Goal: Information Seeking & Learning: Check status

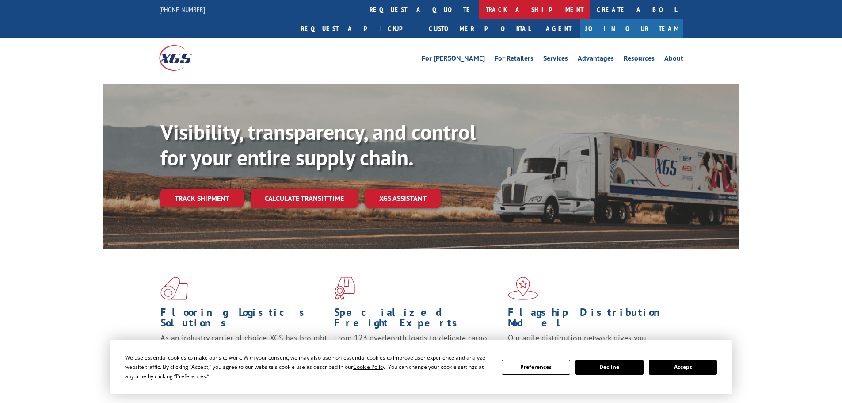
click at [479, 10] on link "track a shipment" at bounding box center [534, 9] width 111 height 19
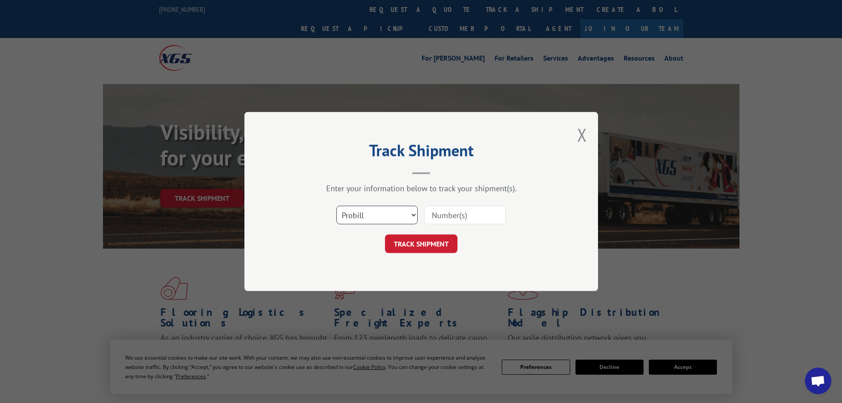
click at [416, 213] on select "Select category... Probill BOL PO" at bounding box center [376, 215] width 81 height 19
select select "bol"
click at [336, 206] on select "Select category... Probill BOL PO" at bounding box center [376, 215] width 81 height 19
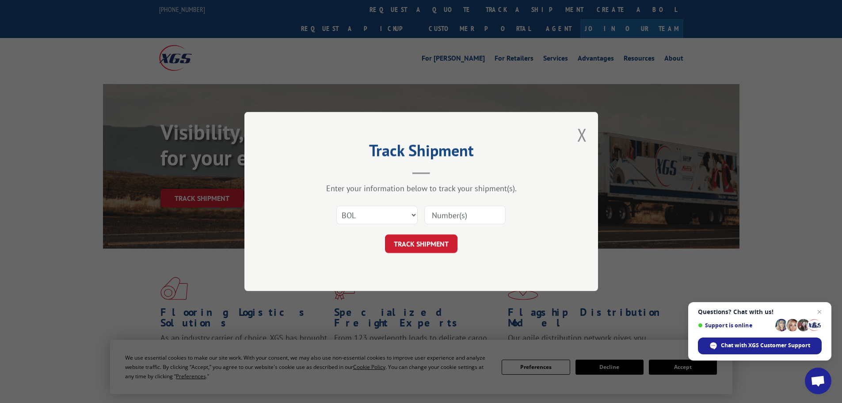
click at [441, 209] on input at bounding box center [464, 215] width 81 height 19
type input "5513398"
click at [385, 234] on button "TRACK SHIPMENT" at bounding box center [421, 243] width 72 height 19
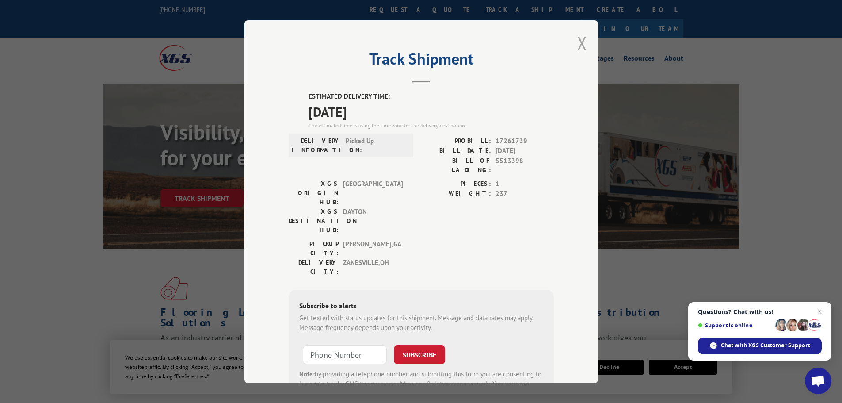
drag, startPoint x: 579, startPoint y: 42, endPoint x: 574, endPoint y: 43, distance: 4.9
click at [579, 42] on button "Close modal" at bounding box center [582, 42] width 10 height 23
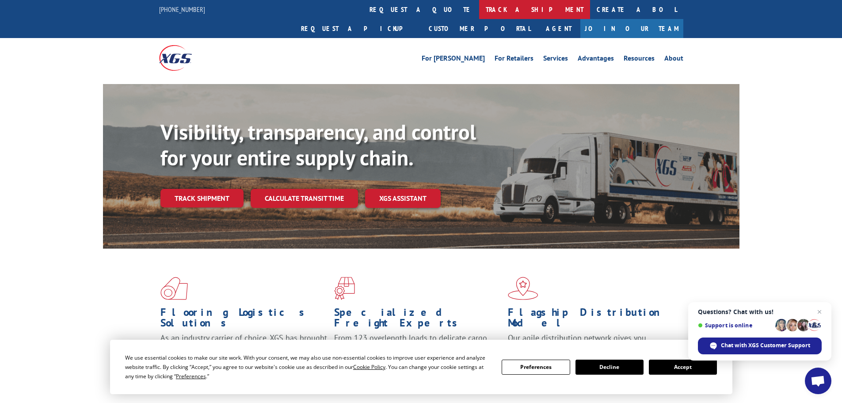
click at [479, 9] on link "track a shipment" at bounding box center [534, 9] width 111 height 19
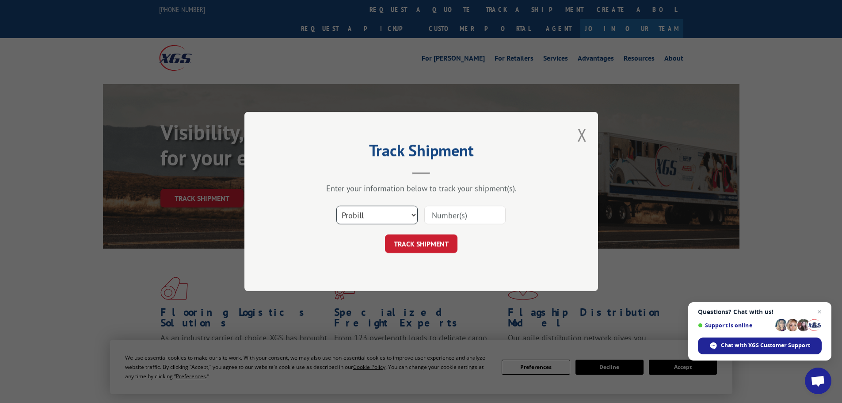
click at [412, 214] on select "Select category... Probill BOL PO" at bounding box center [376, 215] width 81 height 19
select select "bol"
click at [336, 206] on select "Select category... Probill BOL PO" at bounding box center [376, 215] width 81 height 19
click at [437, 214] on input at bounding box center [464, 215] width 81 height 19
type input "17233149"
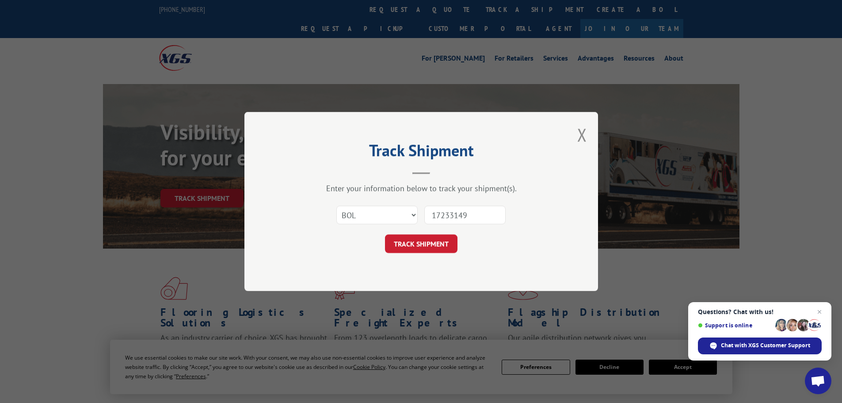
click at [385, 234] on button "TRACK SHIPMENT" at bounding box center [421, 243] width 72 height 19
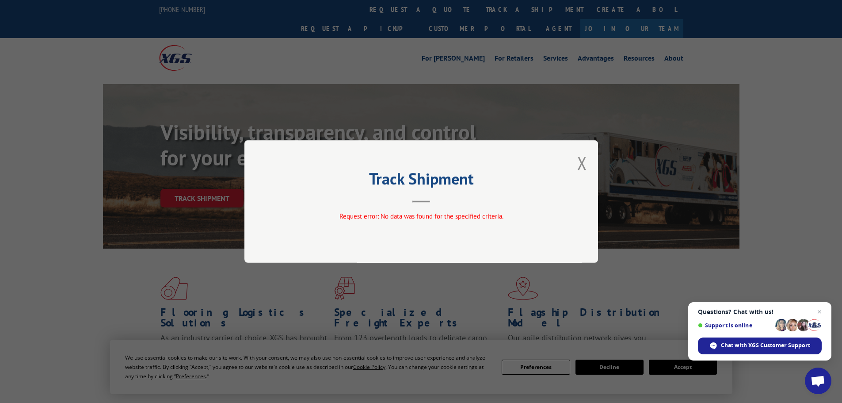
click at [581, 164] on button "Close modal" at bounding box center [582, 162] width 10 height 23
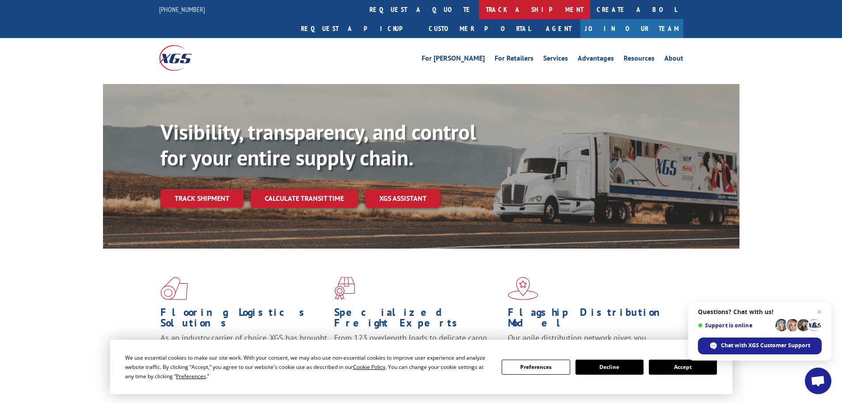
click at [479, 10] on link "track a shipment" at bounding box center [534, 9] width 111 height 19
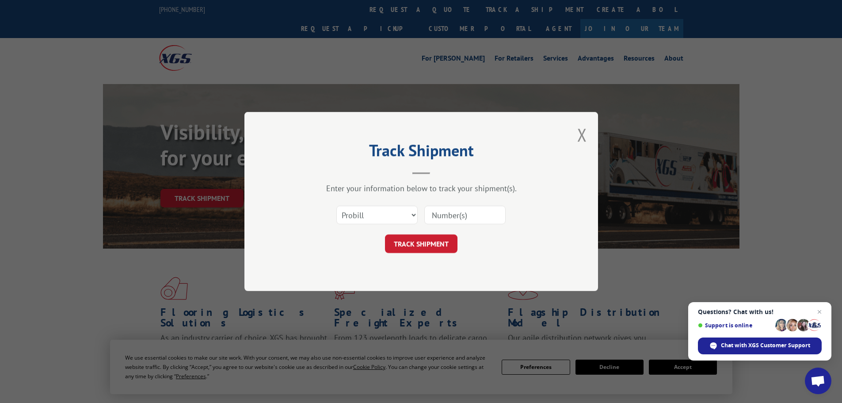
click at [444, 216] on input at bounding box center [464, 215] width 81 height 19
type input "17233149"
click at [385, 234] on button "TRACK SHIPMENT" at bounding box center [421, 243] width 72 height 19
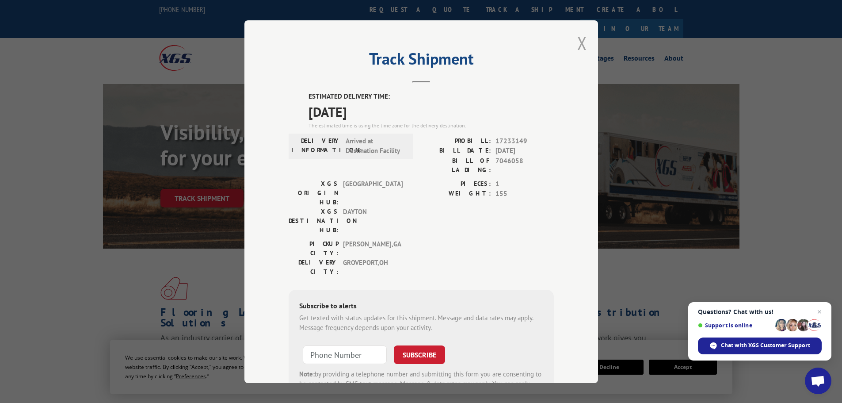
click at [580, 40] on button "Close modal" at bounding box center [582, 42] width 10 height 23
